Goal: Information Seeking & Learning: Learn about a topic

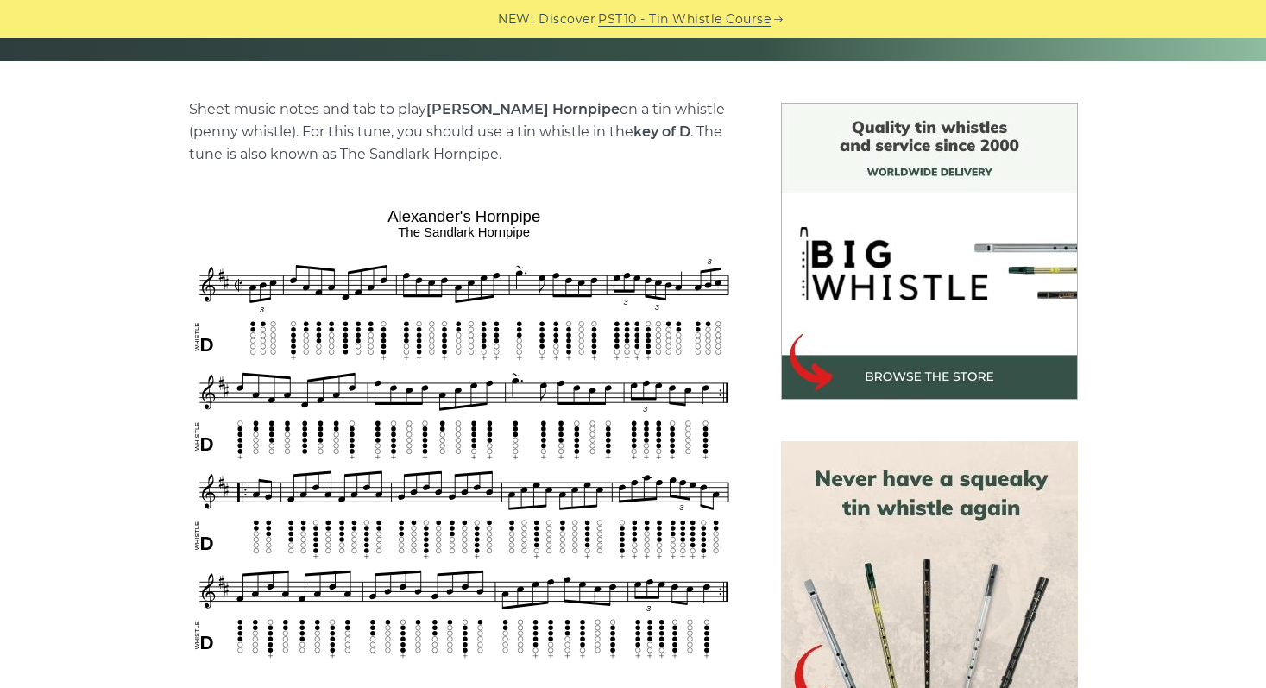
scroll to position [394, 0]
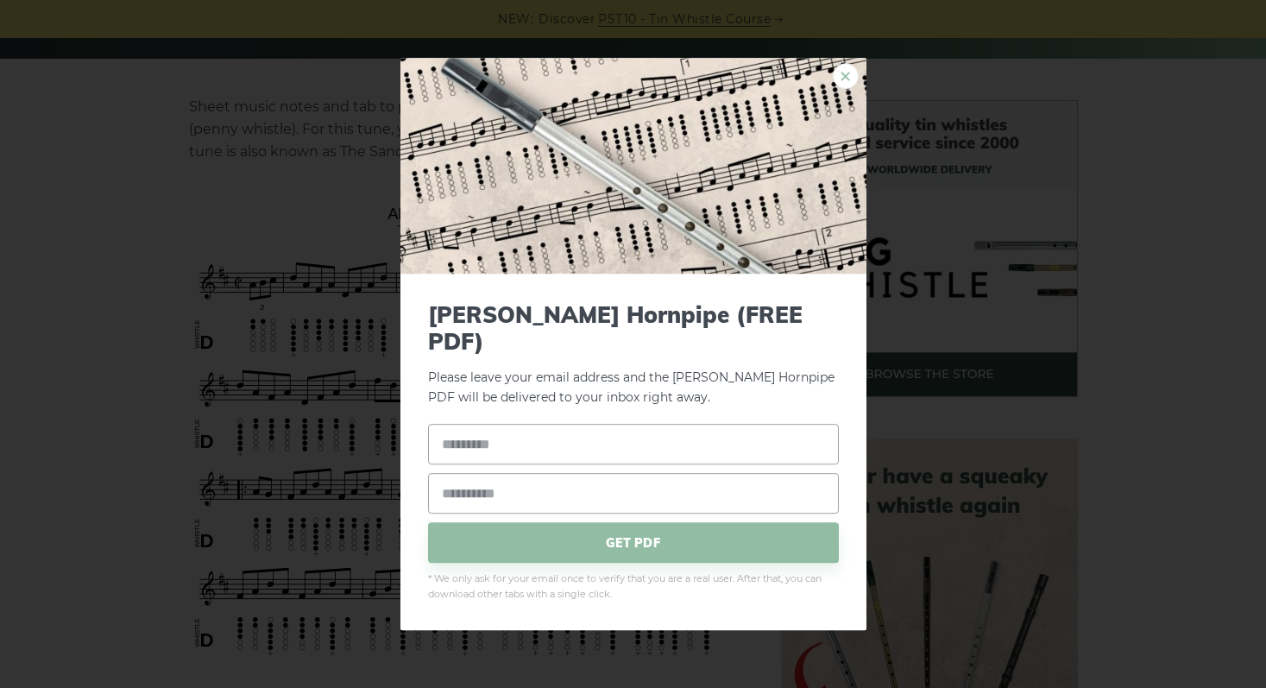
click at [843, 89] on link "×" at bounding box center [846, 76] width 26 height 26
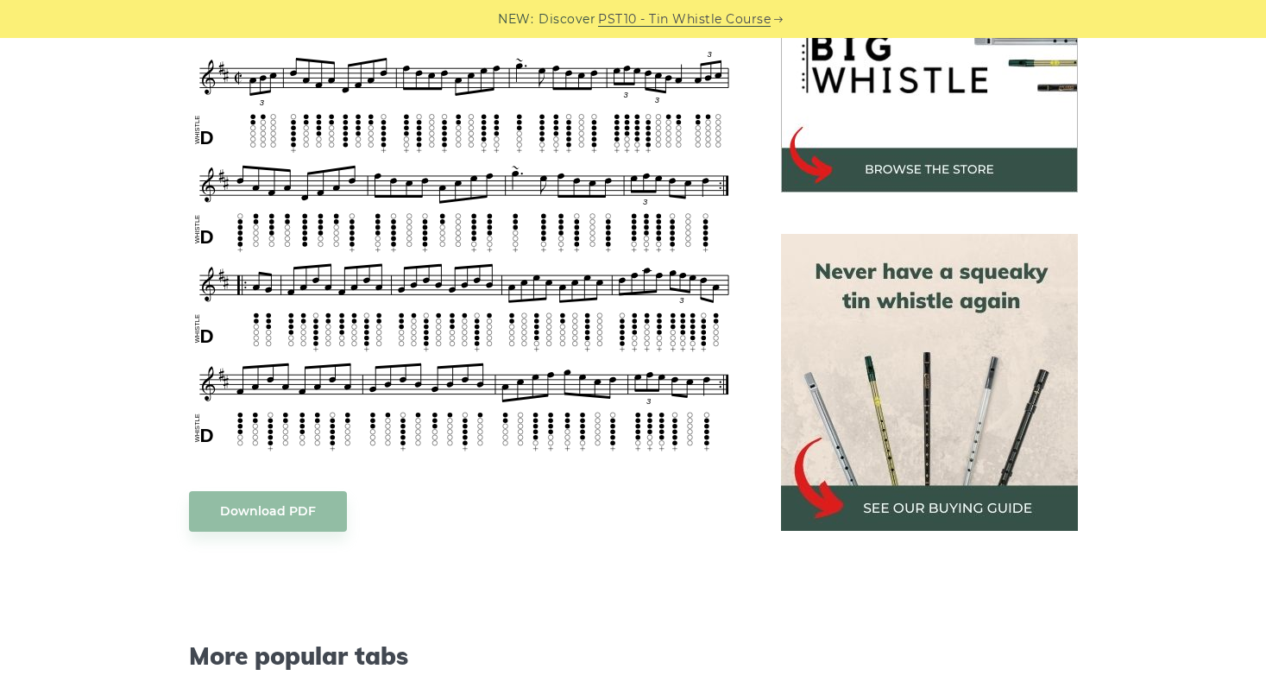
scroll to position [598, 0]
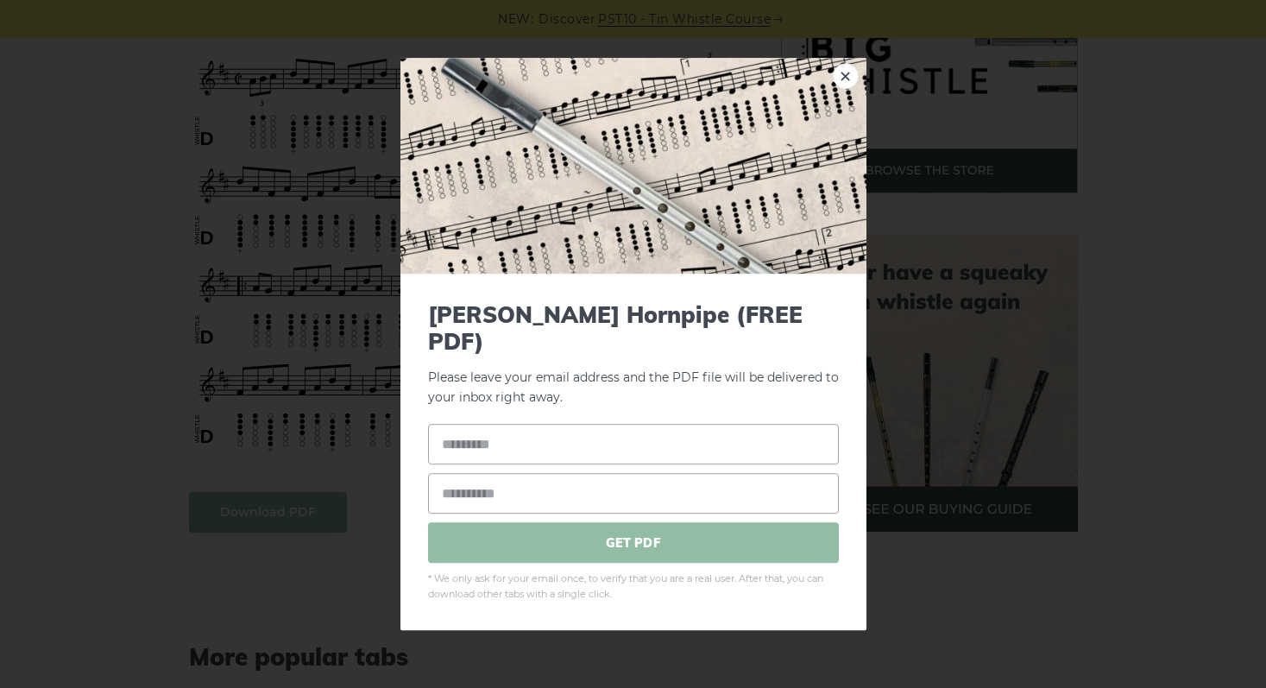
click at [654, 533] on span "GET PDF" at bounding box center [633, 543] width 411 height 41
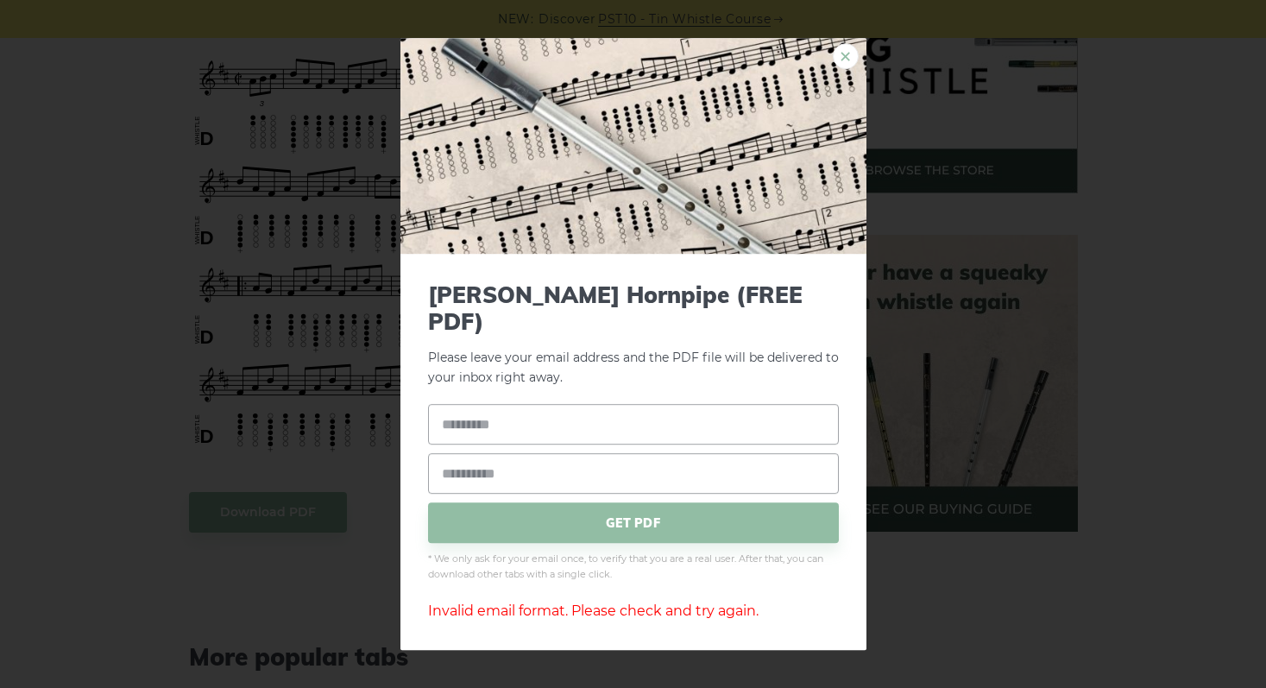
click at [833, 69] on link "×" at bounding box center [846, 56] width 26 height 26
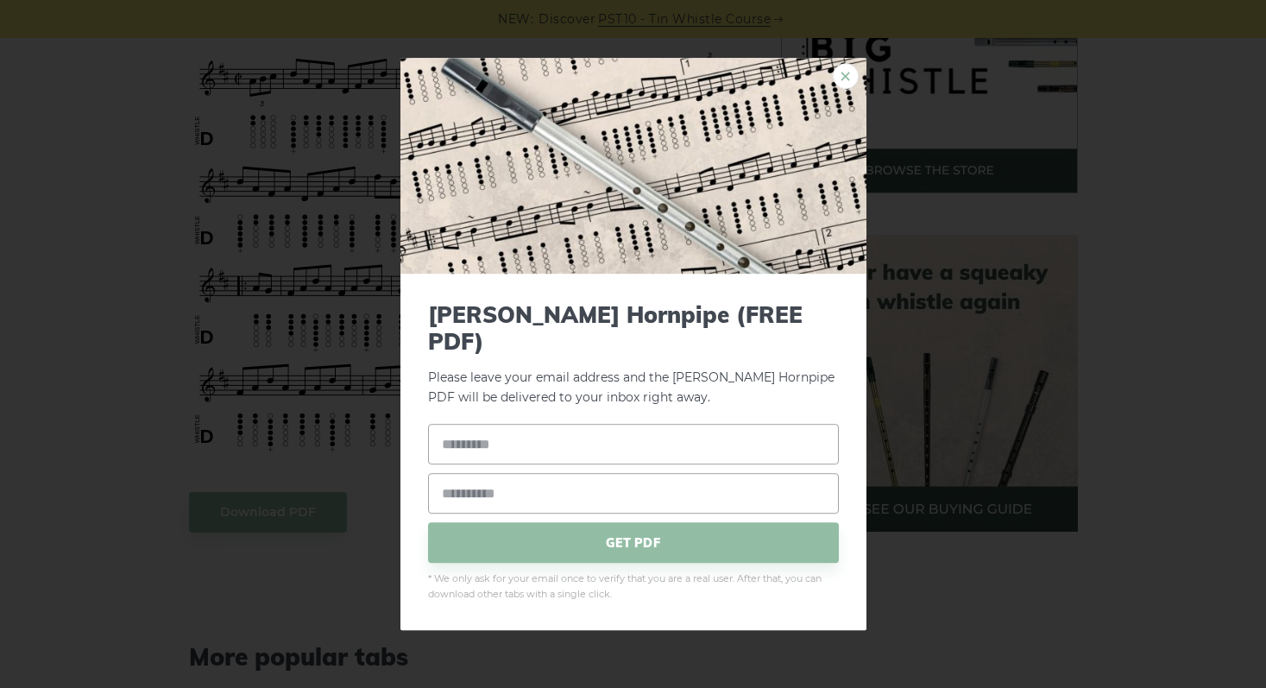
click at [850, 81] on link "×" at bounding box center [846, 76] width 26 height 26
click at [841, 85] on link "×" at bounding box center [846, 76] width 26 height 26
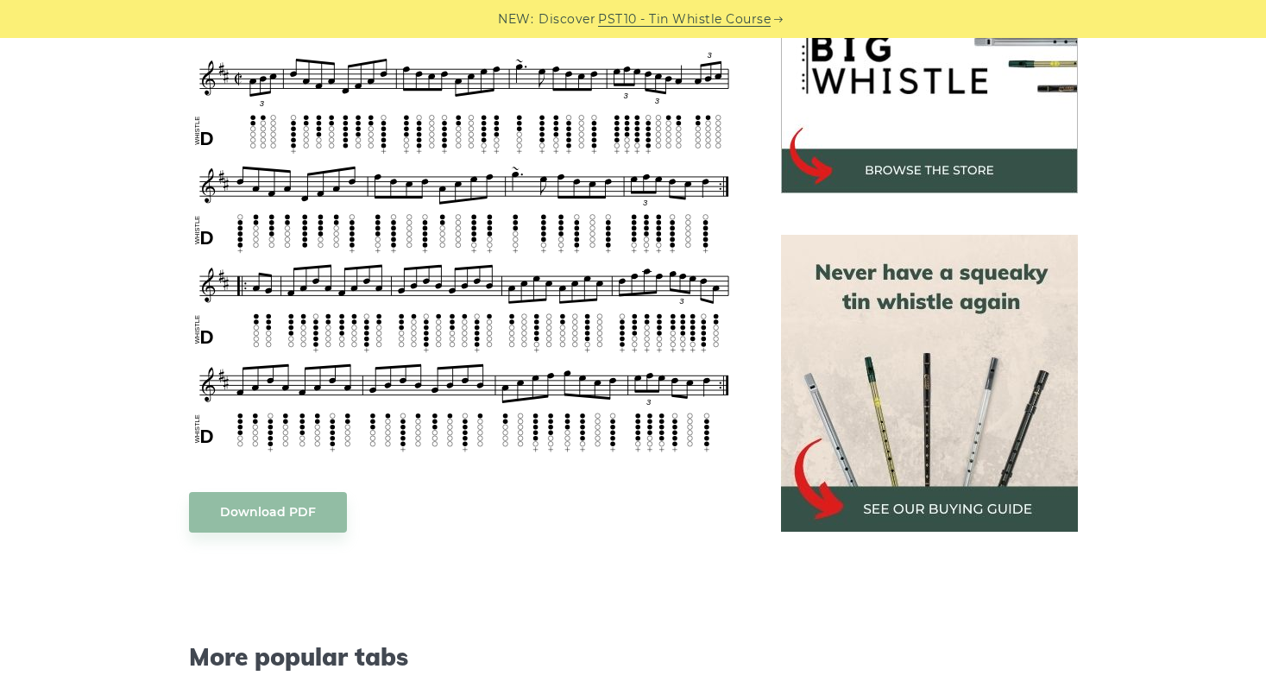
click at [737, 19] on link "PST10 - Tin Whistle Course" at bounding box center [684, 19] width 173 height 20
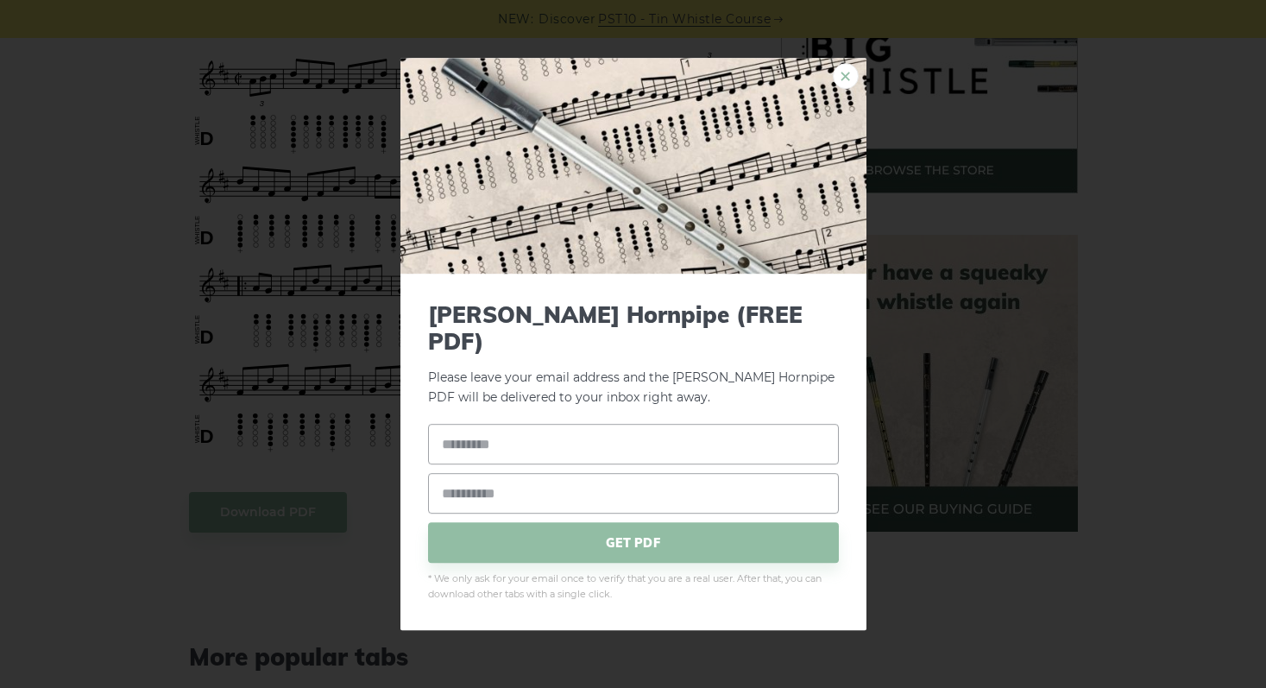
click at [848, 86] on link "×" at bounding box center [846, 76] width 26 height 26
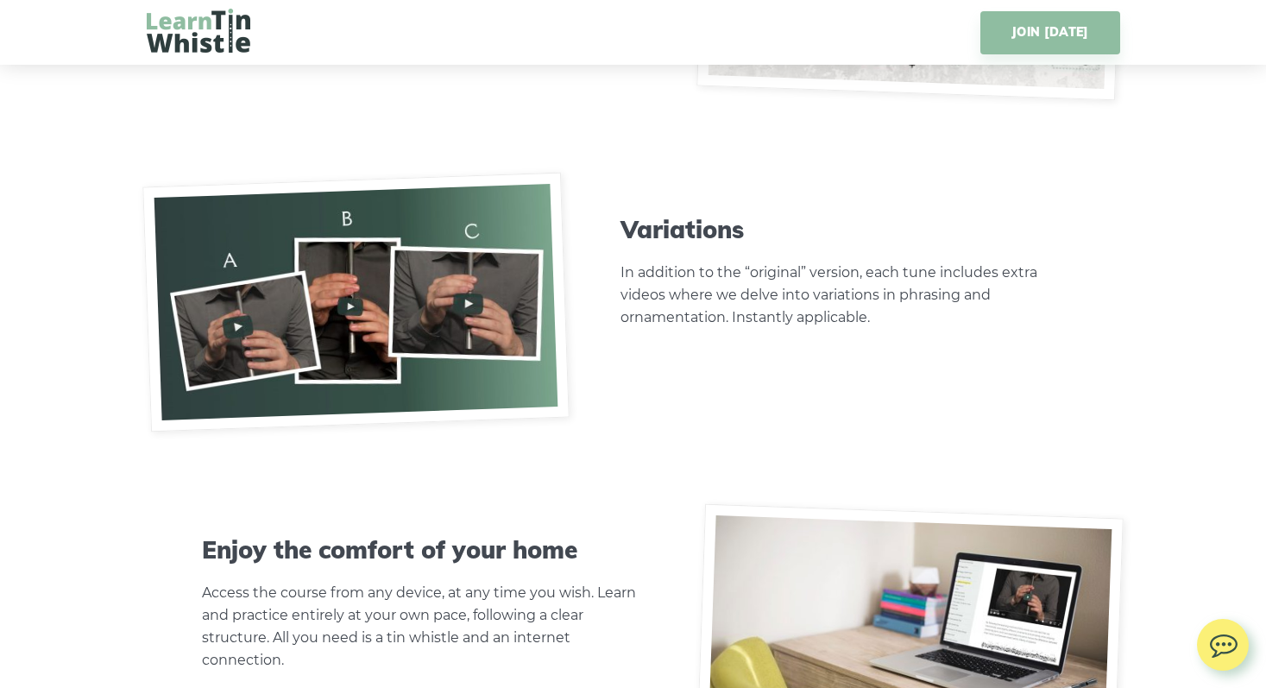
scroll to position [5580, 0]
